Goal: Check status: Check status

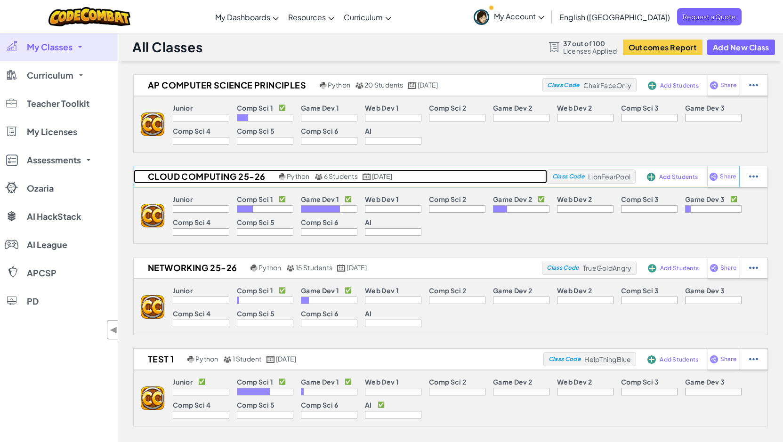
click at [203, 174] on h2 "Cloud Computing 25-26" at bounding box center [205, 177] width 143 height 14
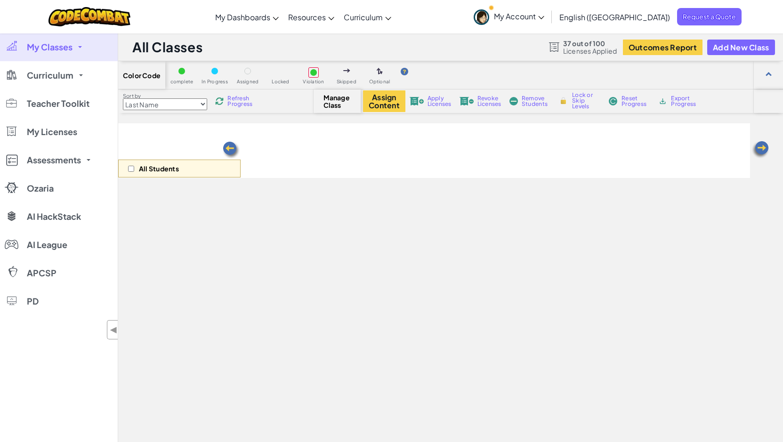
select select "5789587aad86a6efb573701e"
